Goal: Task Accomplishment & Management: Manage account settings

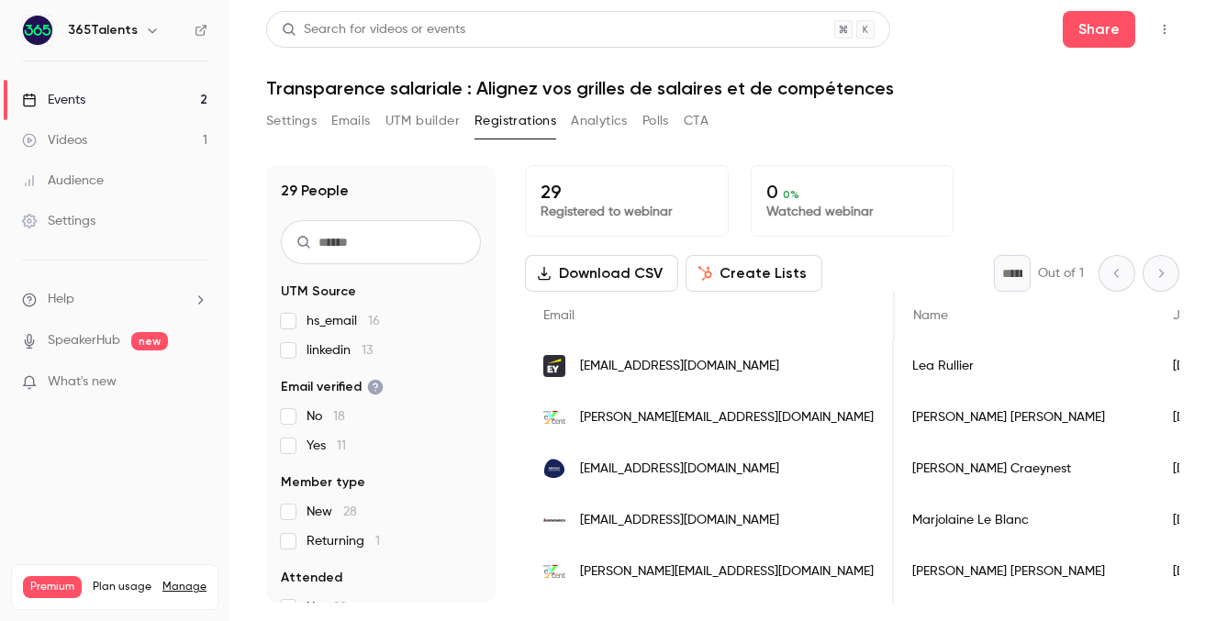
scroll to position [0, 694]
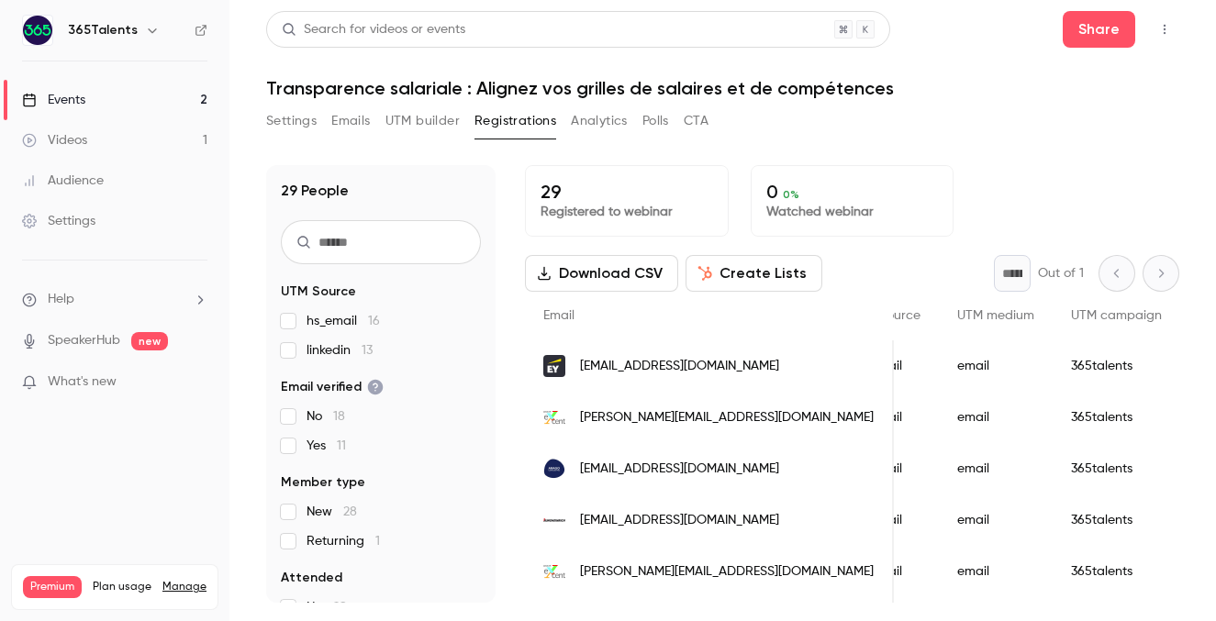
click at [167, 102] on link "Events 2" at bounding box center [114, 100] width 229 height 40
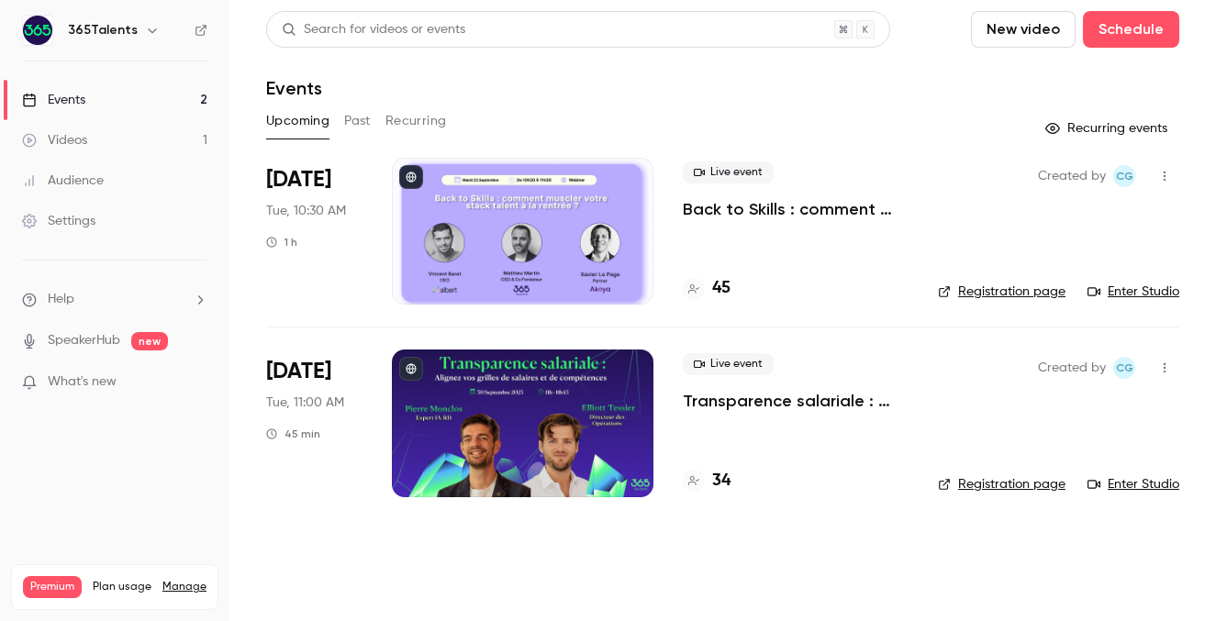
click at [1017, 293] on link "Registration page" at bounding box center [1002, 292] width 128 height 18
click at [601, 407] on div at bounding box center [523, 423] width 262 height 147
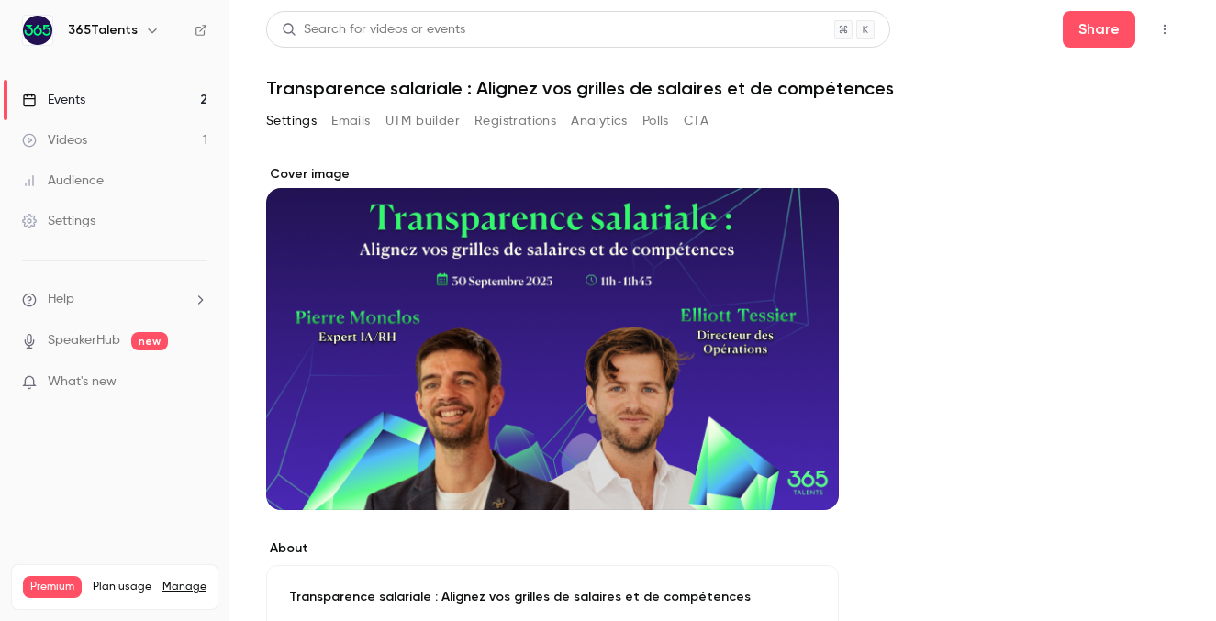
click at [87, 101] on link "Events 2" at bounding box center [114, 100] width 229 height 40
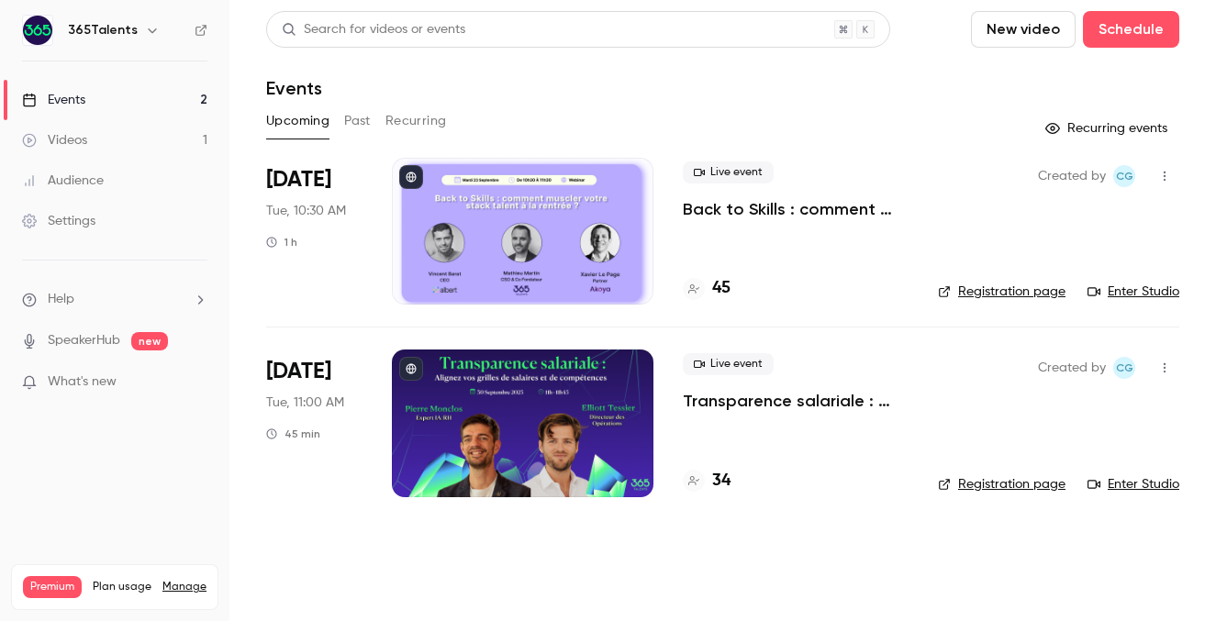
click at [1010, 480] on link "Registration page" at bounding box center [1002, 484] width 128 height 18
click at [719, 484] on h4 "34" at bounding box center [721, 481] width 18 height 25
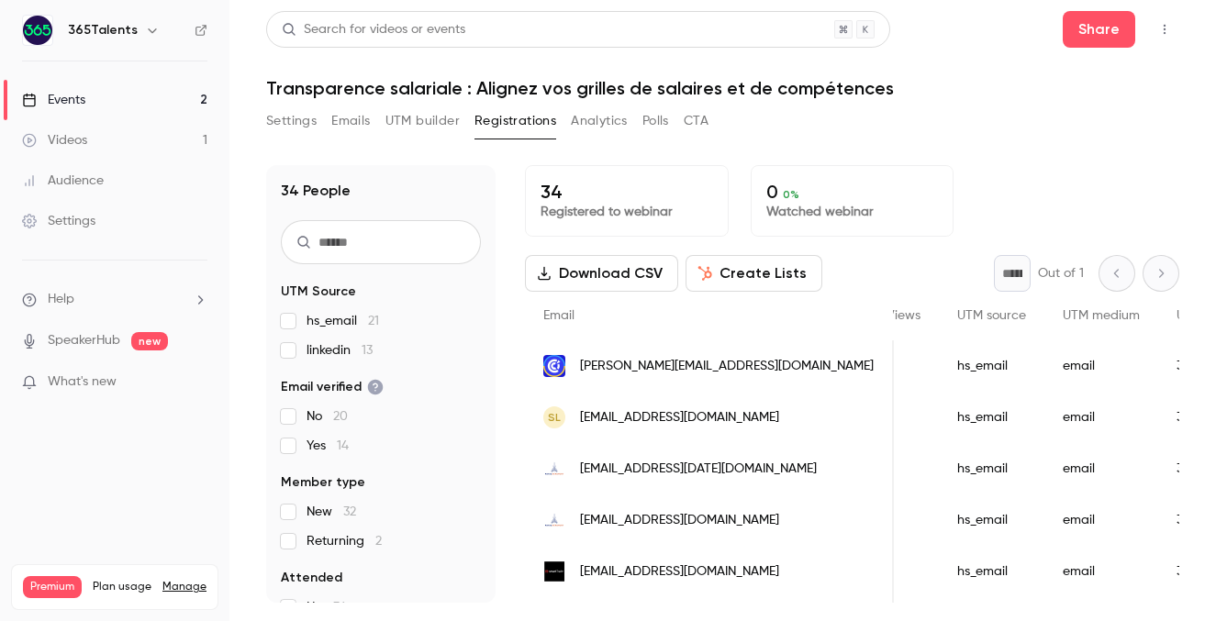
click at [408, 128] on button "UTM builder" at bounding box center [422, 120] width 74 height 29
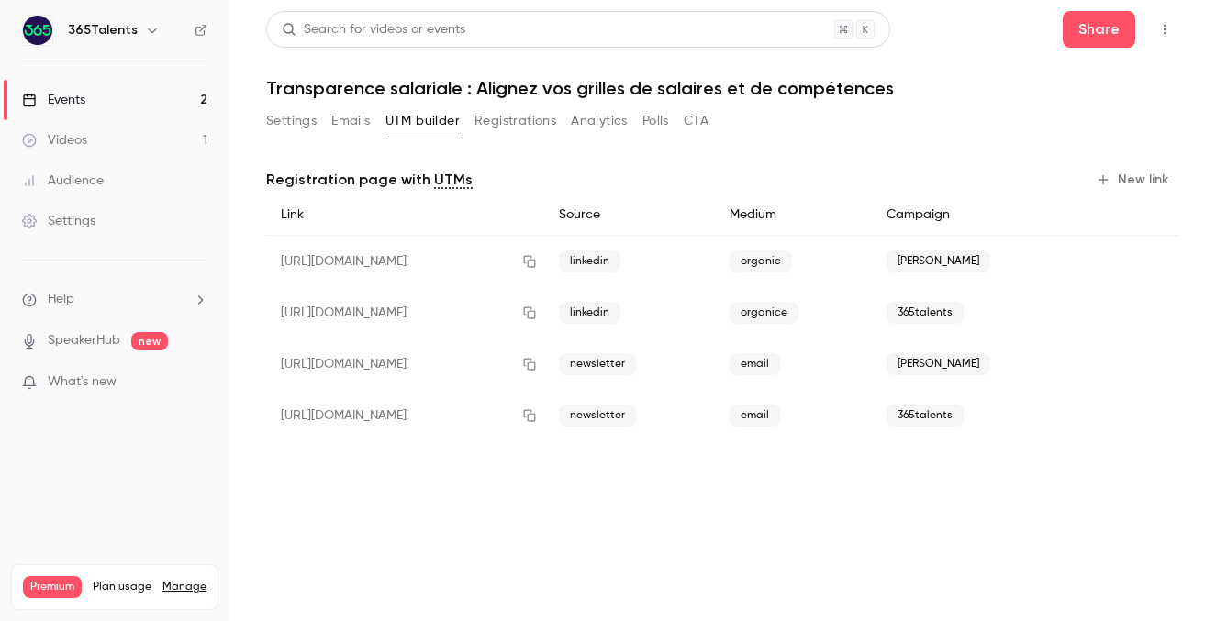
click at [348, 116] on button "Emails" at bounding box center [350, 120] width 39 height 29
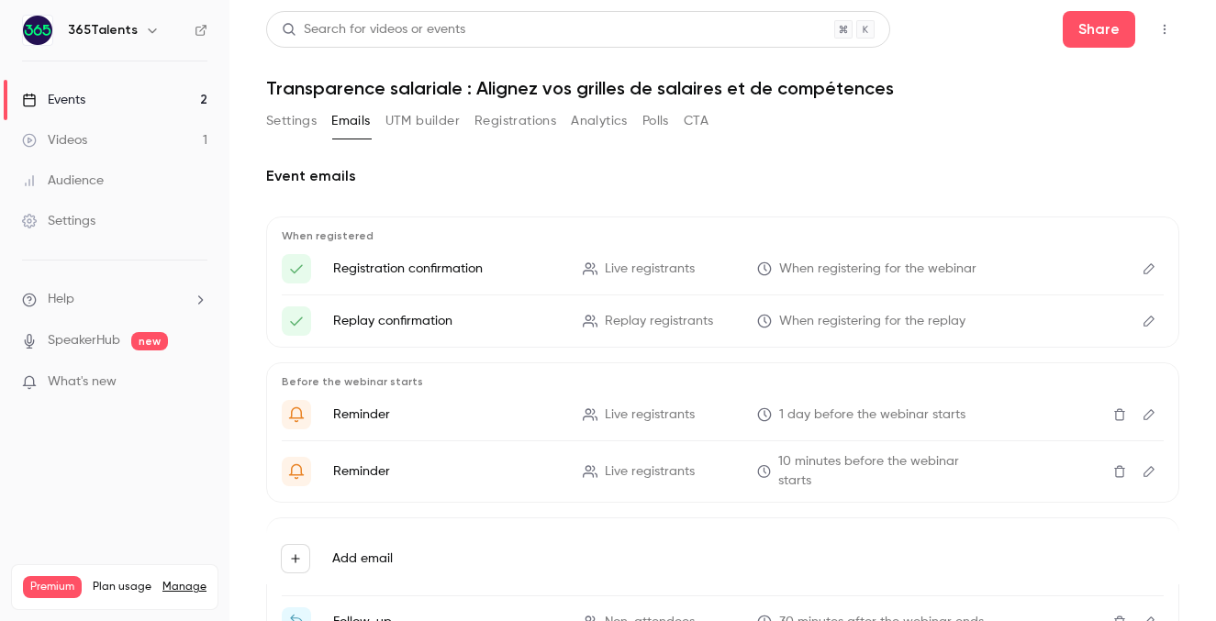
click at [305, 120] on button "Settings" at bounding box center [291, 120] width 50 height 29
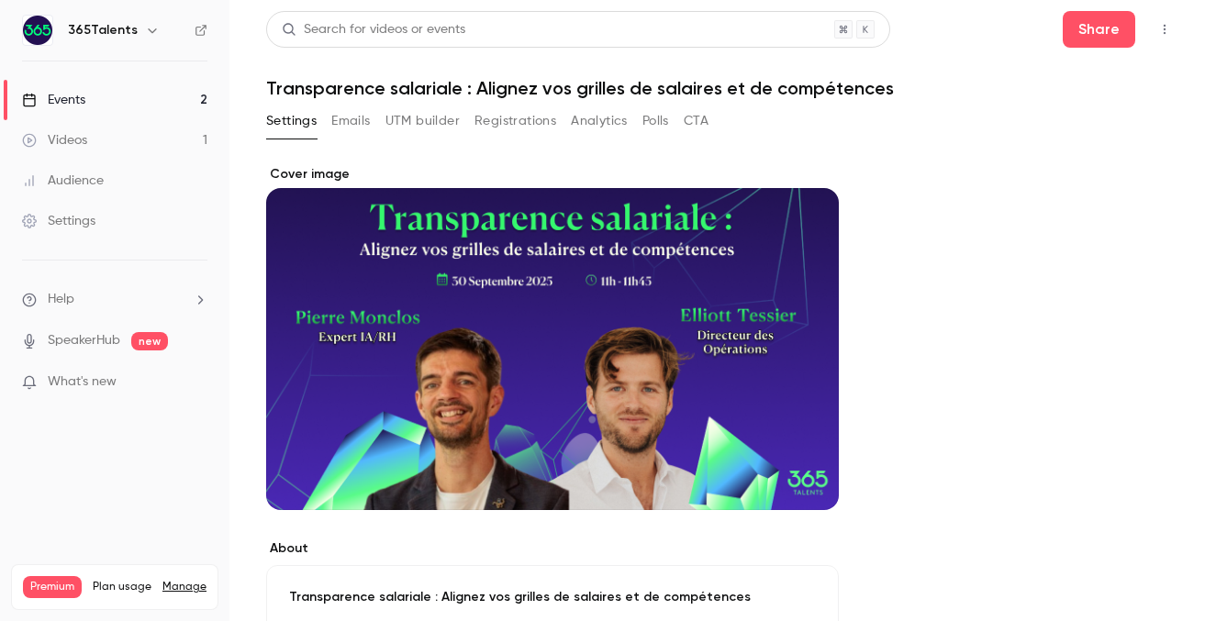
click at [514, 122] on button "Registrations" at bounding box center [515, 120] width 82 height 29
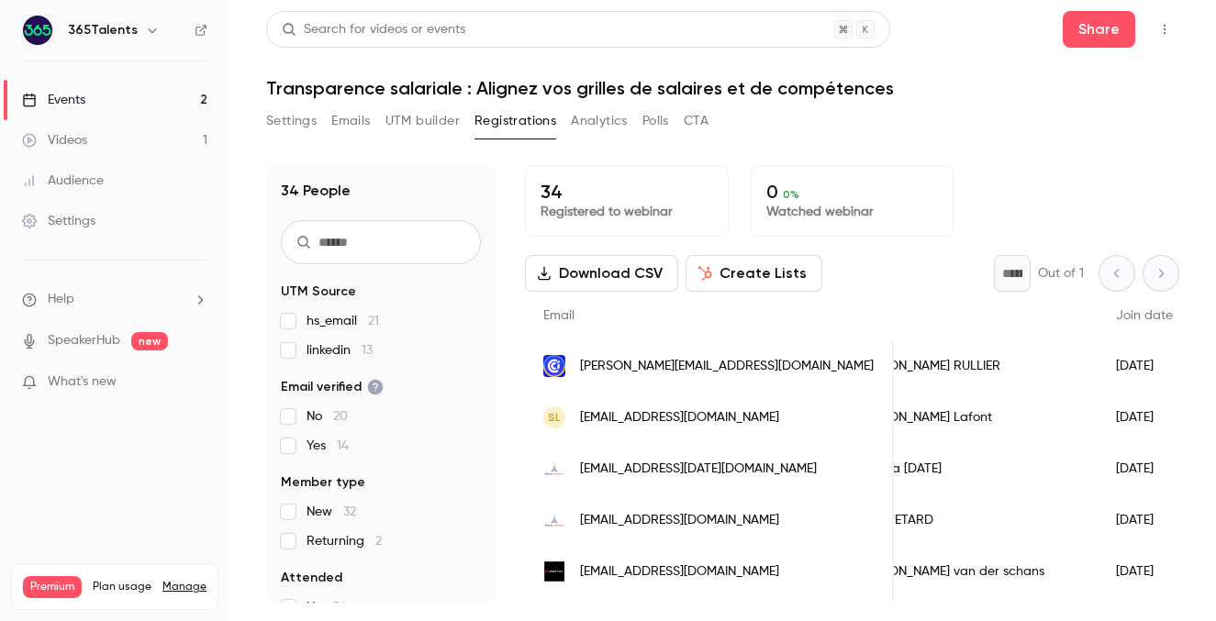
scroll to position [0, 43]
click at [349, 117] on button "Emails" at bounding box center [350, 120] width 39 height 29
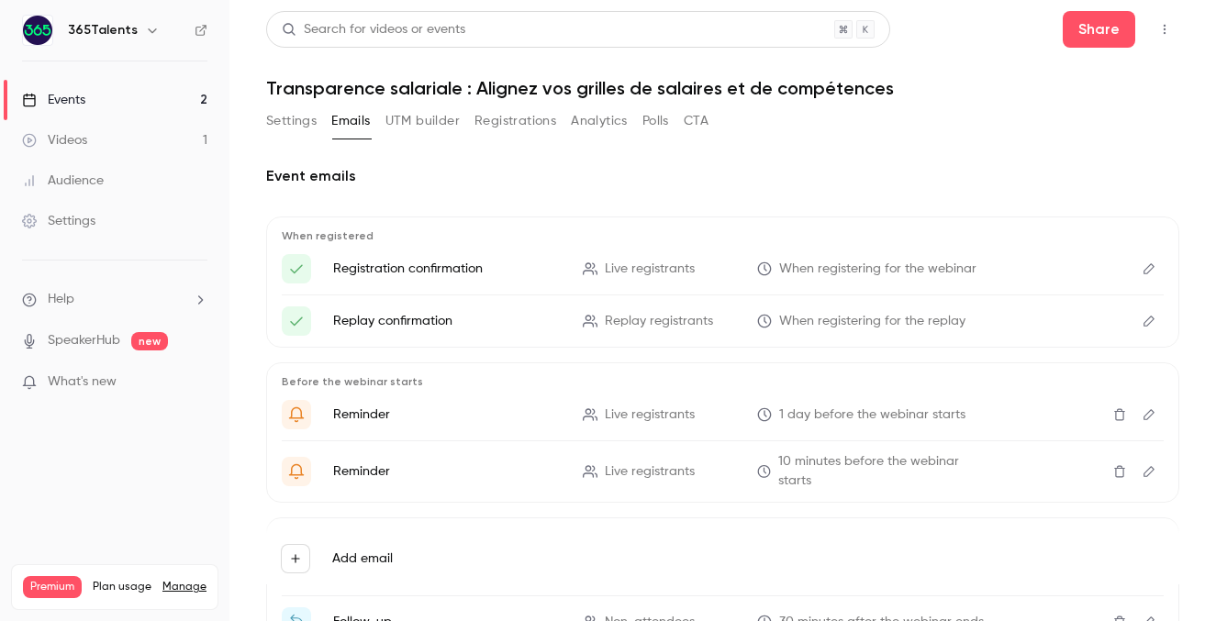
click at [430, 119] on button "UTM builder" at bounding box center [422, 120] width 74 height 29
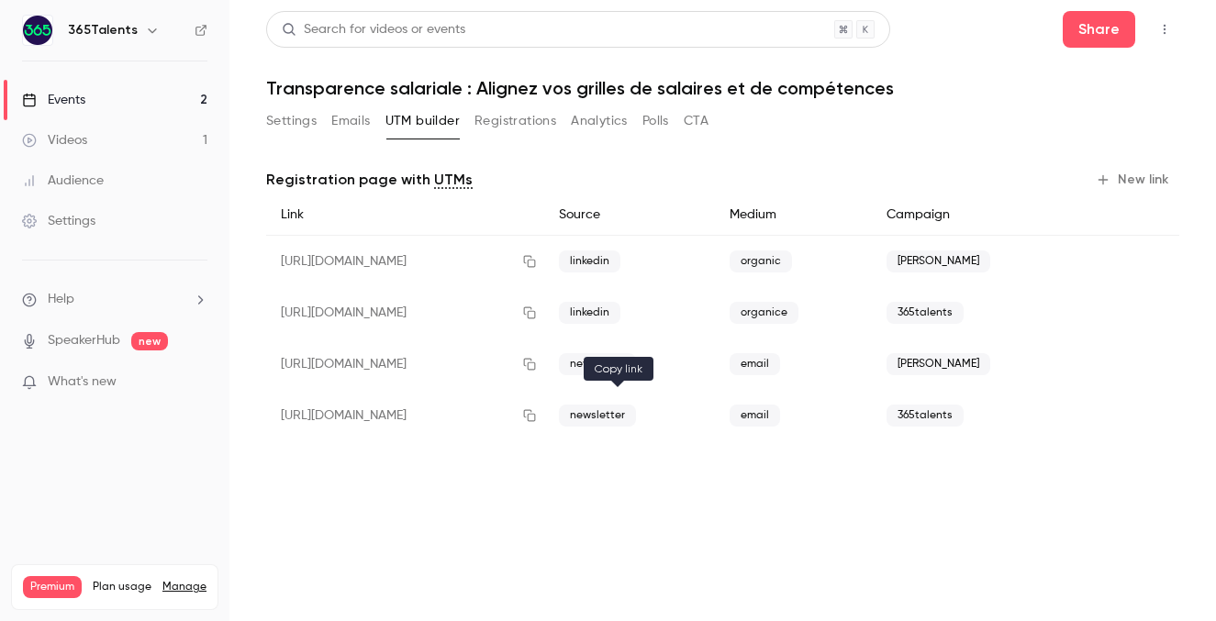
click at [535, 413] on icon "button" at bounding box center [529, 416] width 12 height 12
